Goal: Navigation & Orientation: Find specific page/section

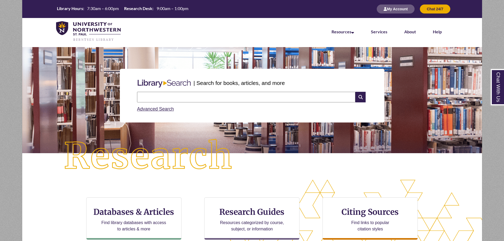
scroll to position [26, 0]
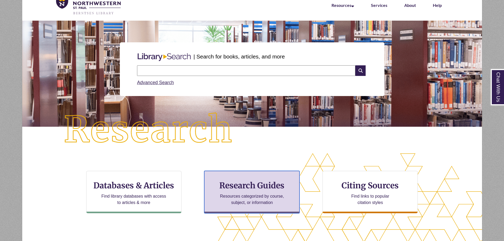
click at [252, 186] on h3 "Research Guides" at bounding box center [252, 185] width 86 height 10
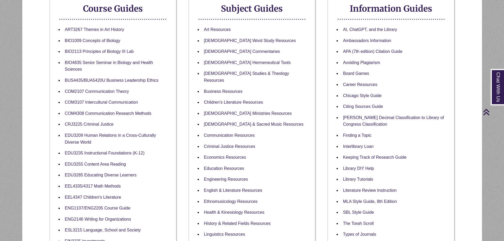
scroll to position [159, 0]
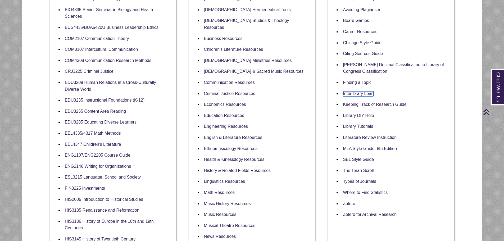
click at [356, 93] on link "Interlibrary Loan" at bounding box center [358, 93] width 31 height 5
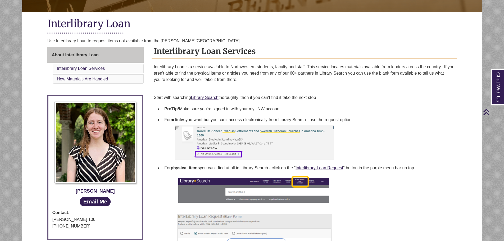
scroll to position [132, 0]
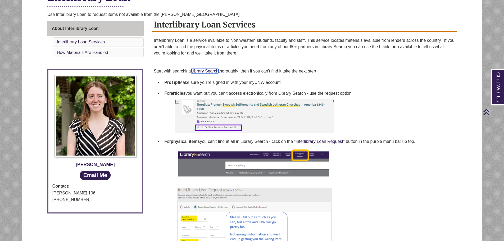
click at [207, 71] on link "Library Search" at bounding box center [205, 71] width 28 height 4
